Goal: Task Accomplishment & Management: Manage account settings

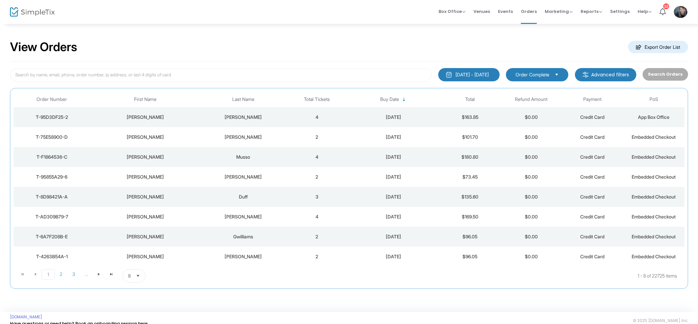
click at [309, 110] on td "4" at bounding box center [316, 117] width 61 height 20
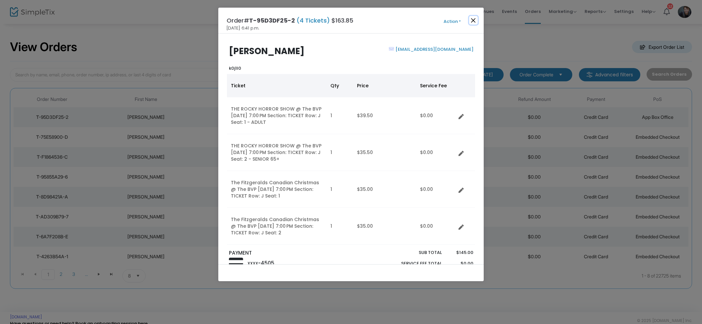
click at [471, 21] on button "Close" at bounding box center [473, 20] width 9 height 9
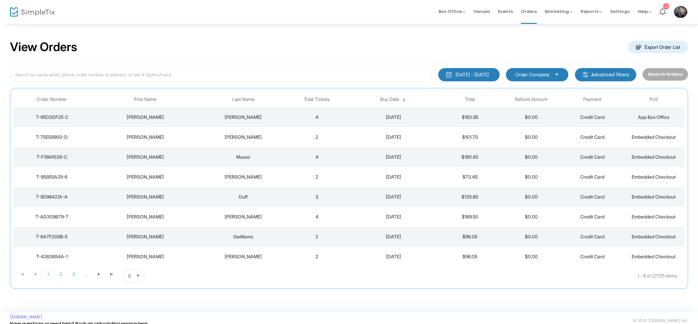
click at [310, 134] on td "2" at bounding box center [316, 137] width 61 height 20
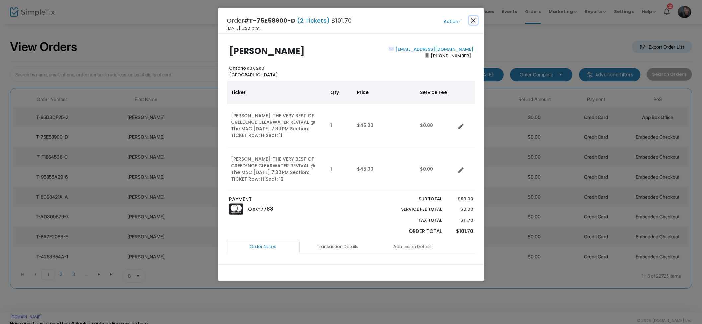
drag, startPoint x: 473, startPoint y: 21, endPoint x: 501, endPoint y: 17, distance: 28.5
click at [473, 21] on button "Close" at bounding box center [473, 20] width 9 height 9
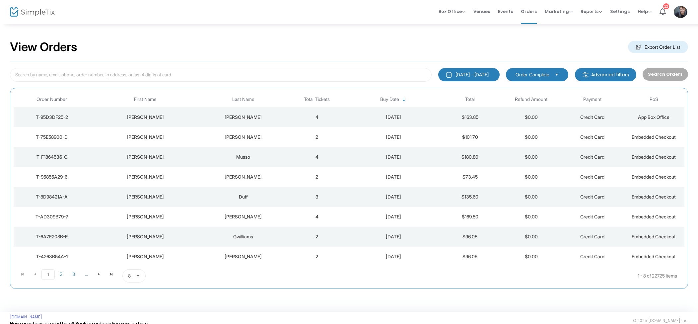
click at [505, 14] on span "Events" at bounding box center [505, 11] width 15 height 17
